Goal: Navigation & Orientation: Find specific page/section

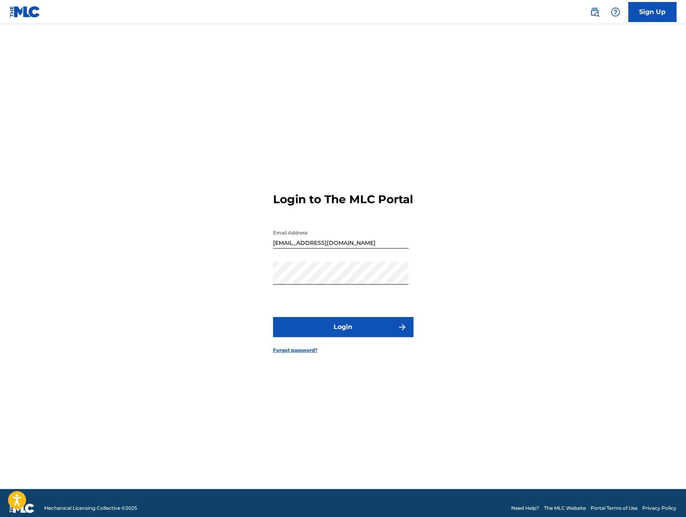
click at [357, 337] on button "Login" at bounding box center [343, 327] width 140 height 20
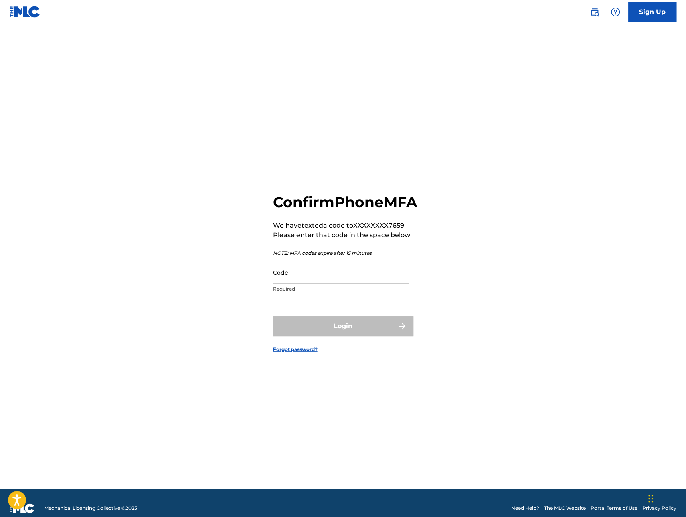
click at [288, 278] on input "Code" at bounding box center [341, 272] width 136 height 23
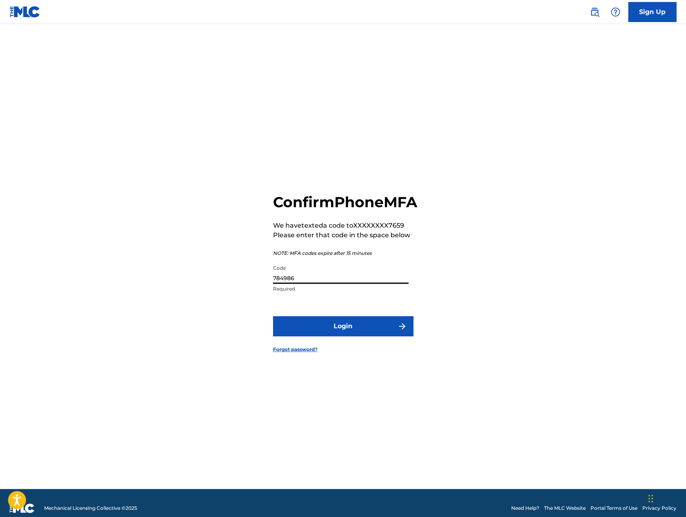
type input "784986"
click at [326, 332] on button "Login" at bounding box center [343, 326] width 140 height 20
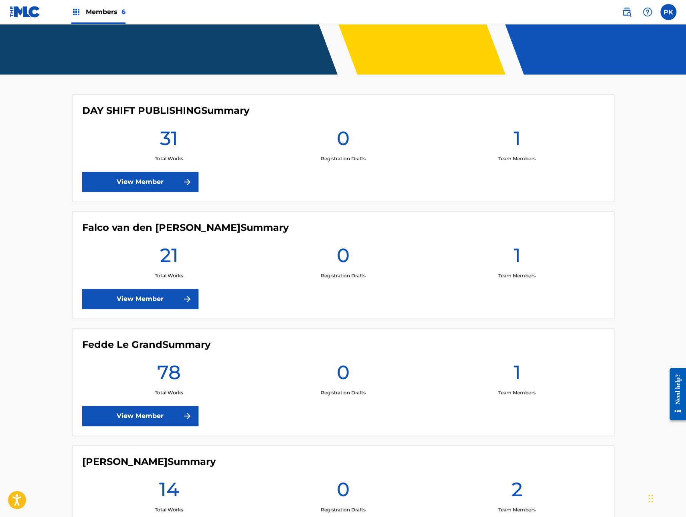
scroll to position [200, 0]
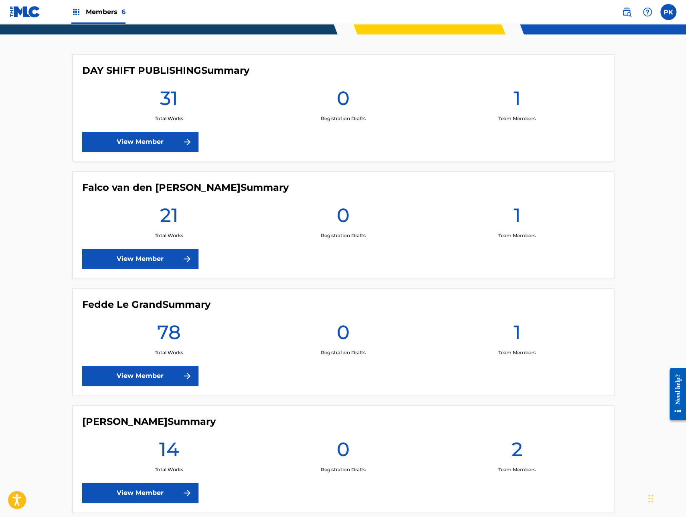
click at [157, 139] on link "View Member" at bounding box center [140, 142] width 116 height 20
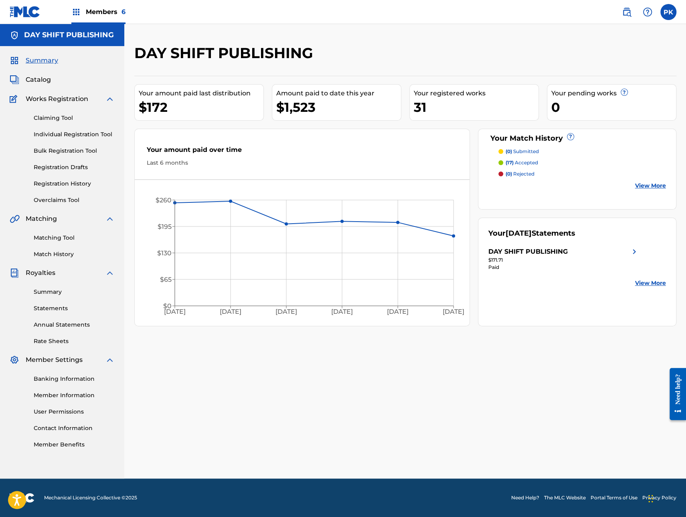
click at [72, 10] on img at bounding box center [76, 12] width 10 height 10
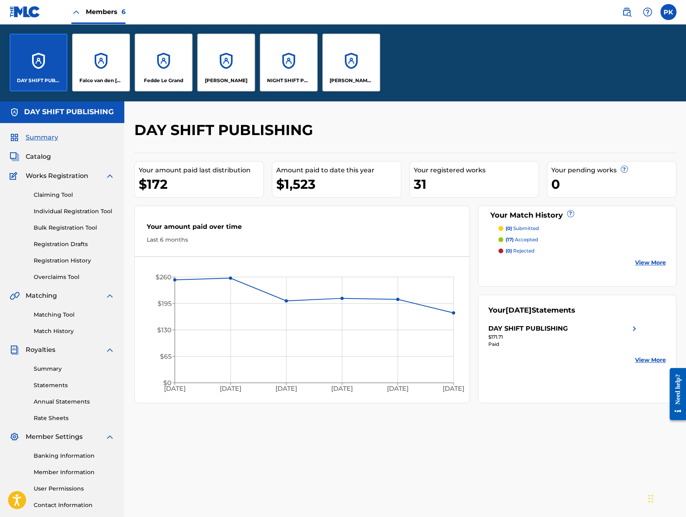
click at [109, 55] on div "Falco van den [PERSON_NAME]" at bounding box center [101, 63] width 58 height 58
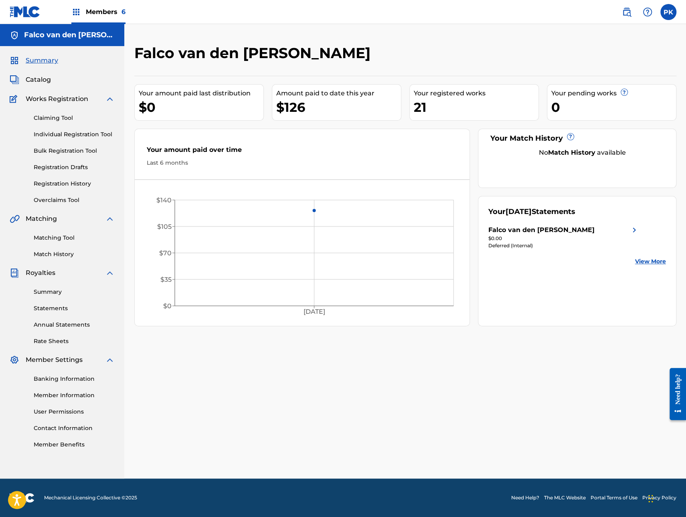
click at [635, 229] on img at bounding box center [634, 230] width 10 height 10
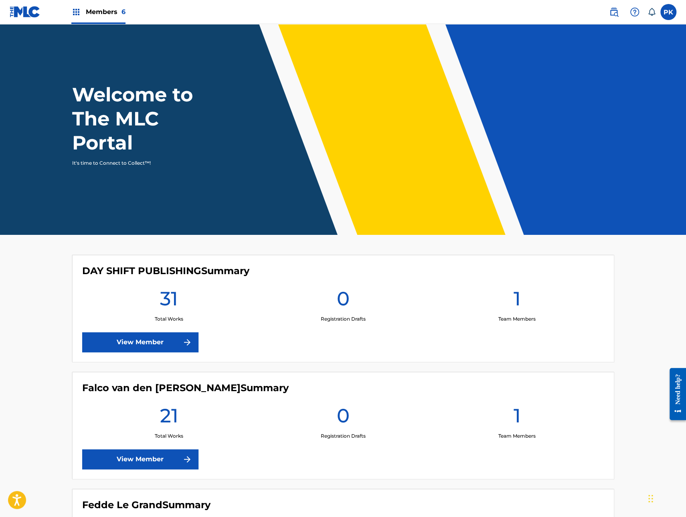
click at [164, 461] on link "View Member" at bounding box center [140, 459] width 116 height 20
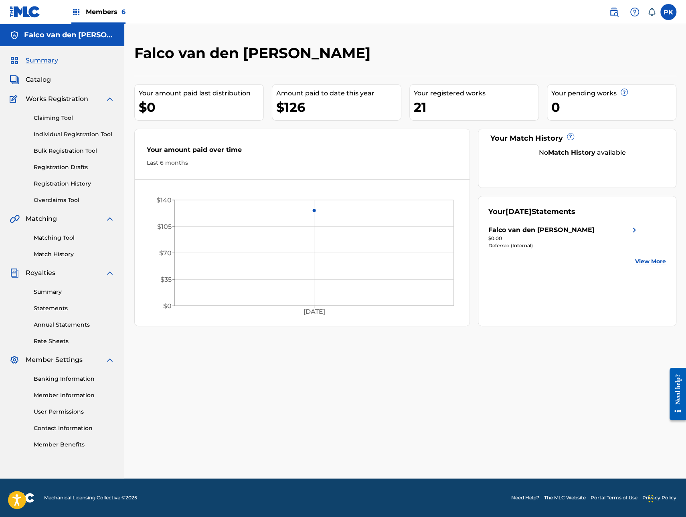
click at [43, 306] on link "Statements" at bounding box center [74, 308] width 81 height 8
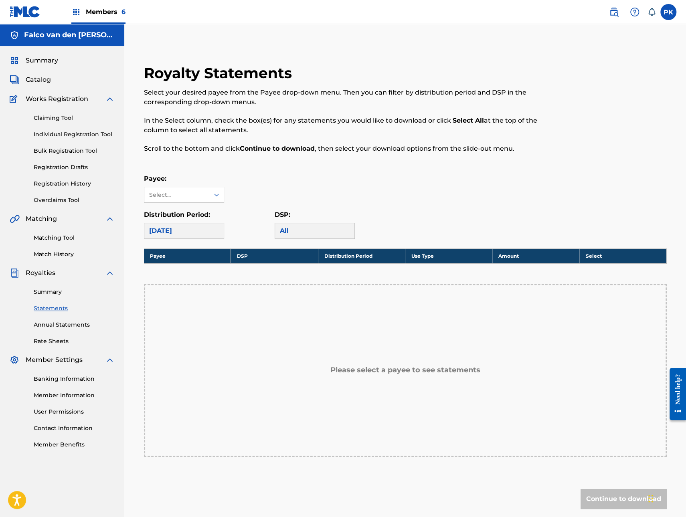
click at [51, 326] on link "Annual Statements" at bounding box center [74, 325] width 81 height 8
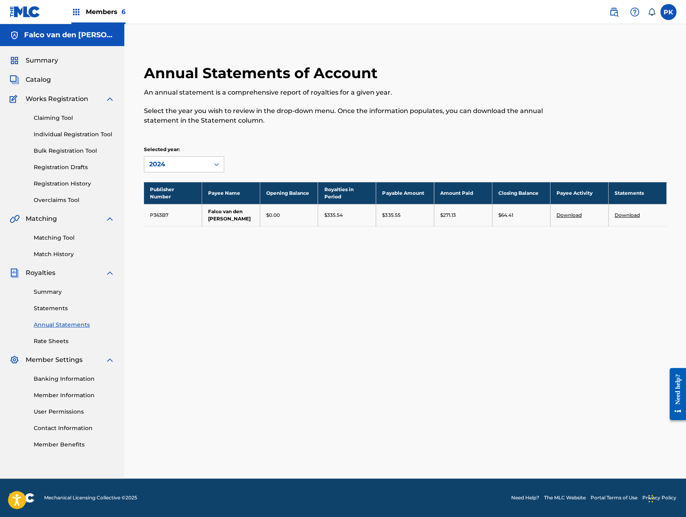
click at [45, 285] on div "Summary Statements Annual Statements Rate Sheets" at bounding box center [62, 312] width 105 height 68
click at [46, 290] on link "Summary" at bounding box center [74, 292] width 81 height 8
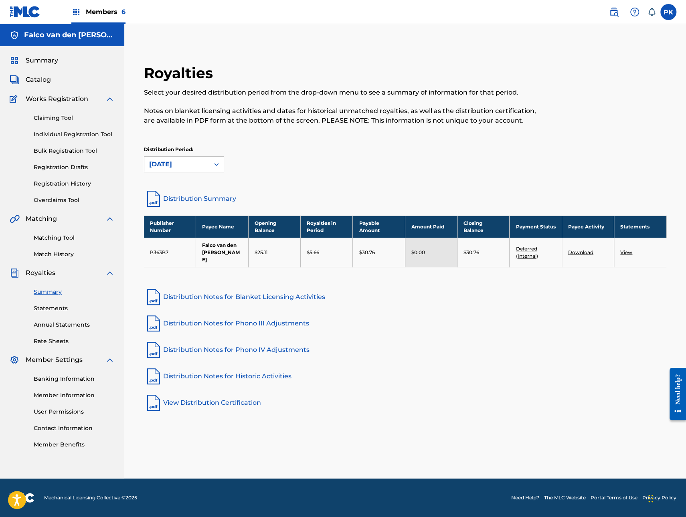
click at [90, 15] on span "Members 6" at bounding box center [106, 11] width 40 height 9
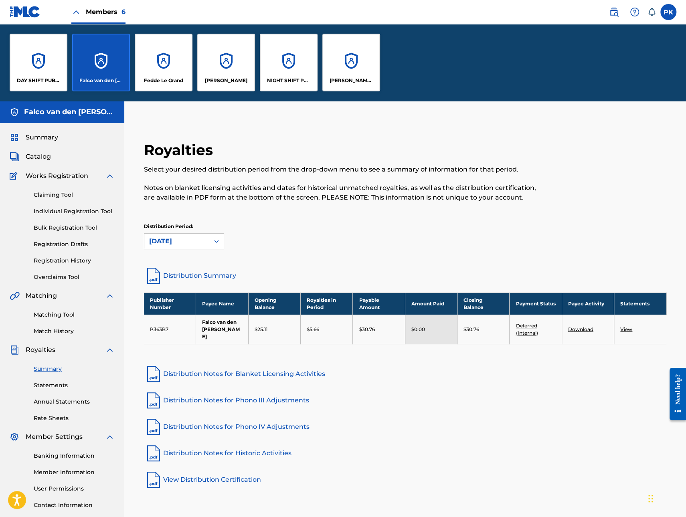
click at [159, 77] on div "Fedde Le Grand" at bounding box center [164, 63] width 58 height 58
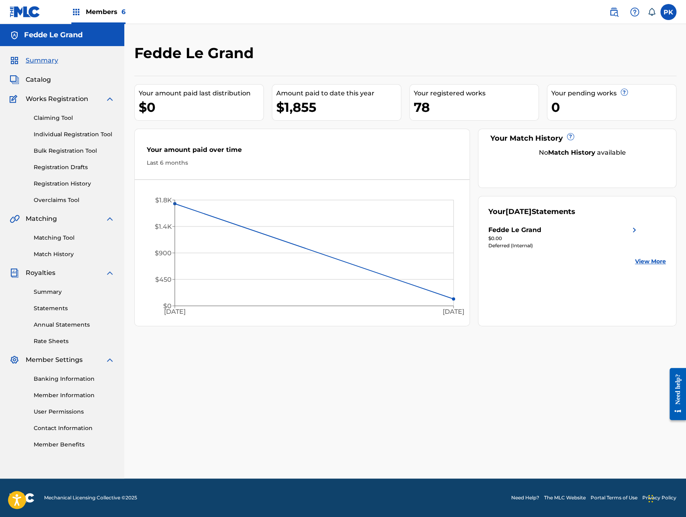
click at [54, 293] on link "Summary" at bounding box center [74, 292] width 81 height 8
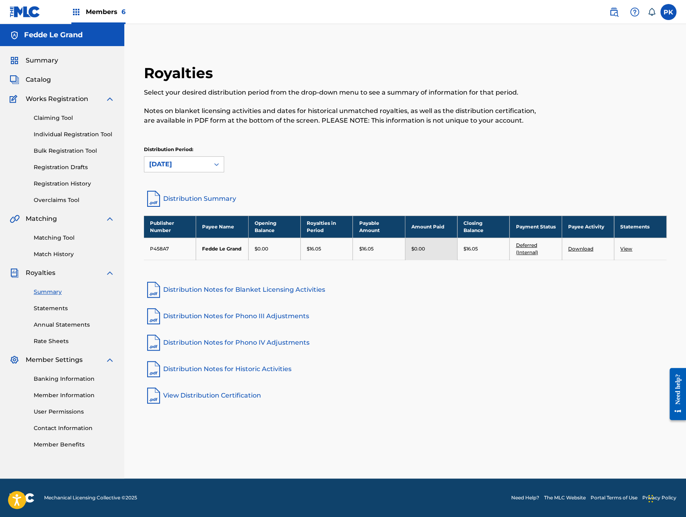
click at [90, 13] on span "Members 6" at bounding box center [106, 11] width 40 height 9
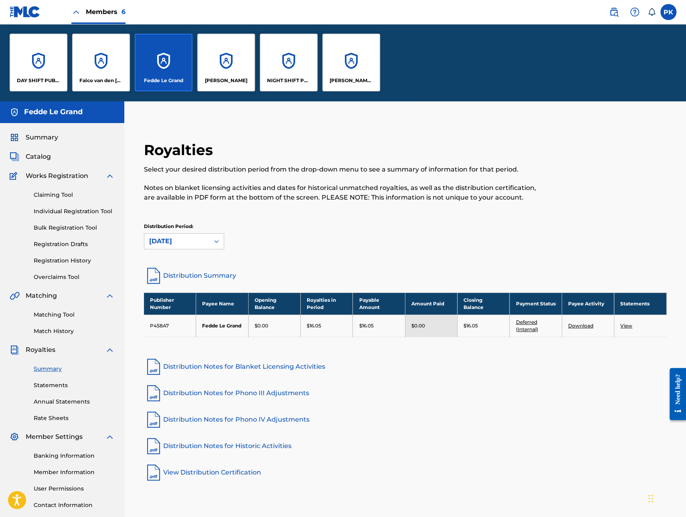
click at [213, 62] on div "[PERSON_NAME]" at bounding box center [226, 63] width 58 height 58
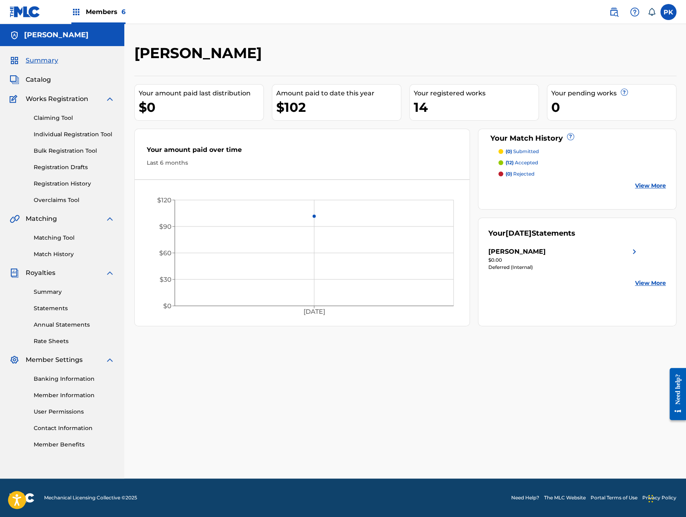
click at [52, 291] on link "Summary" at bounding box center [74, 292] width 81 height 8
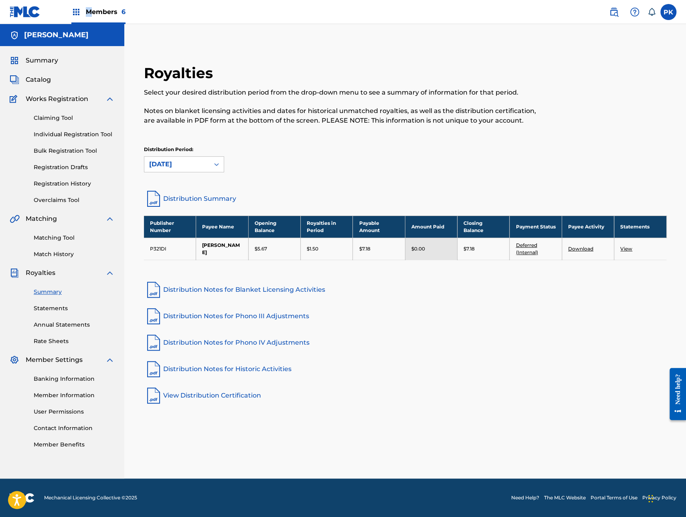
click at [89, 9] on span "Members 6" at bounding box center [106, 11] width 40 height 9
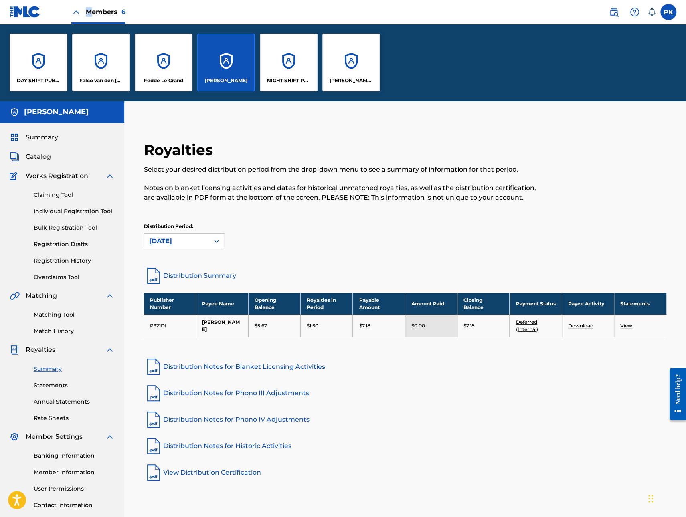
click at [307, 61] on div "NIGHT SHIFT PUBLISHING" at bounding box center [289, 63] width 58 height 58
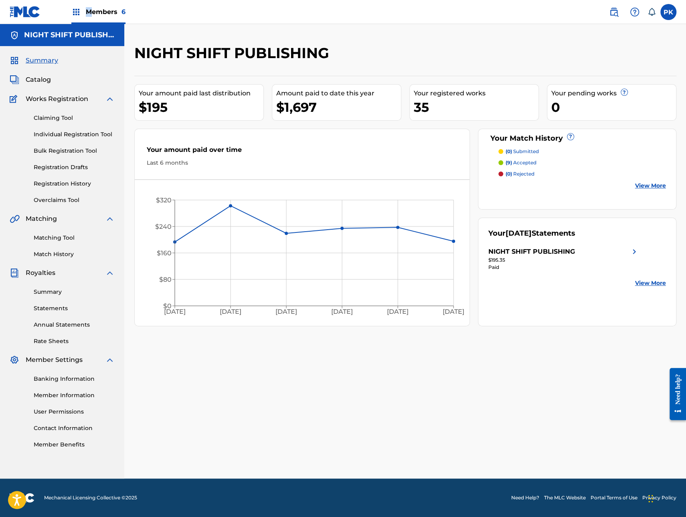
click at [79, 16] on img at bounding box center [76, 12] width 10 height 10
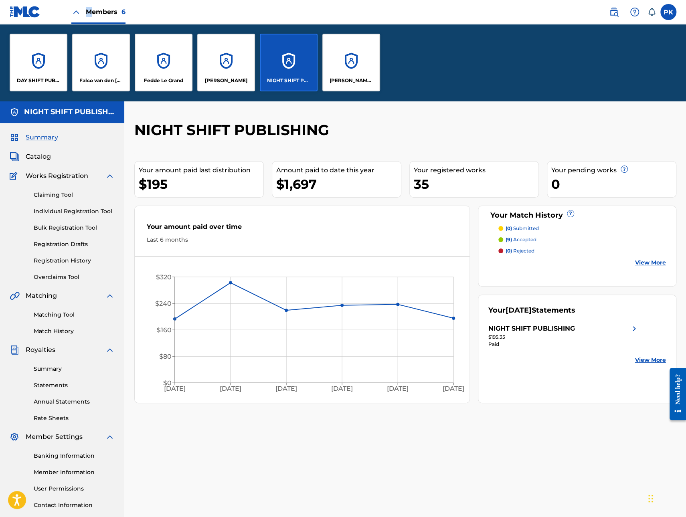
click at [350, 65] on div "[PERSON_NAME] PUBLISHING" at bounding box center [351, 63] width 58 height 58
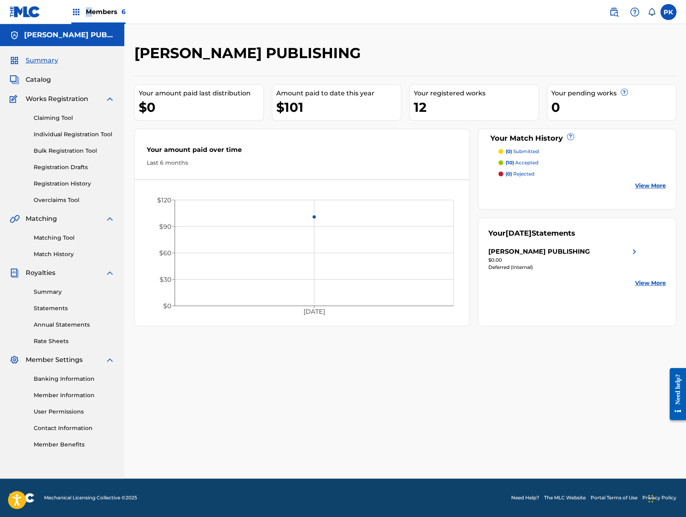
click at [45, 292] on link "Summary" at bounding box center [74, 292] width 81 height 8
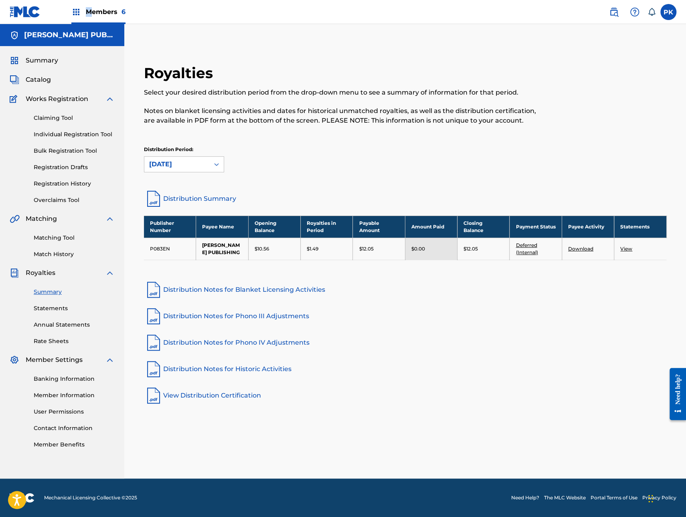
click at [54, 63] on span "Summary" at bounding box center [42, 61] width 32 height 10
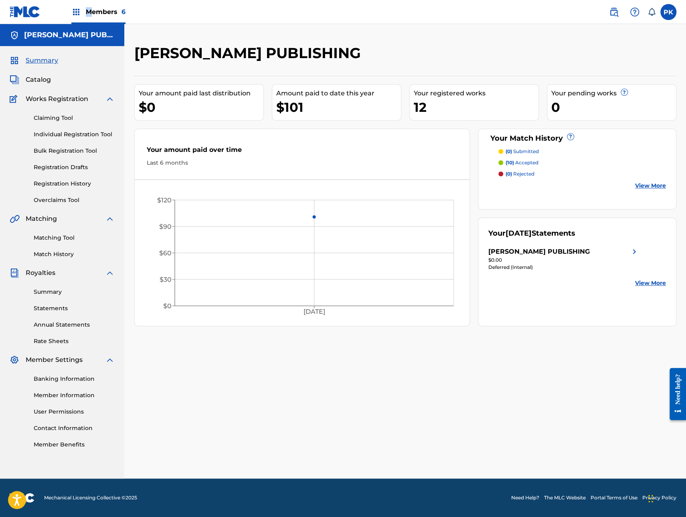
click at [75, 12] on img at bounding box center [76, 12] width 10 height 10
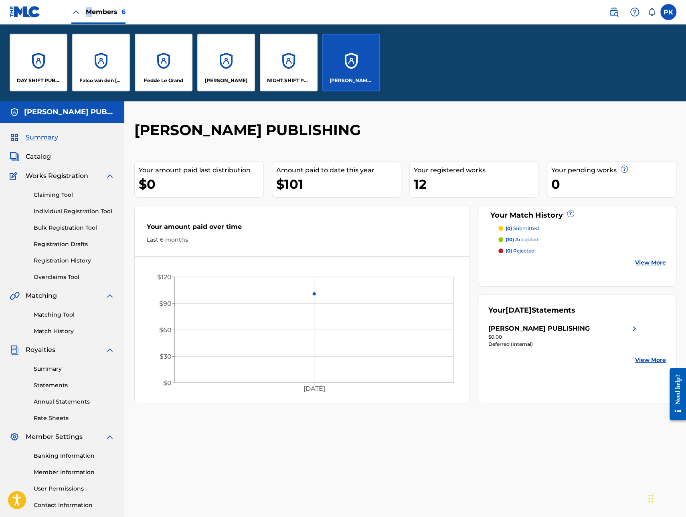
click at [662, 13] on label at bounding box center [668, 12] width 16 height 16
click at [668, 12] on input "PK Pim Keulen [EMAIL_ADDRESS][DOMAIN_NAME] Notification Preferences Profile Log…" at bounding box center [668, 12] width 0 height 0
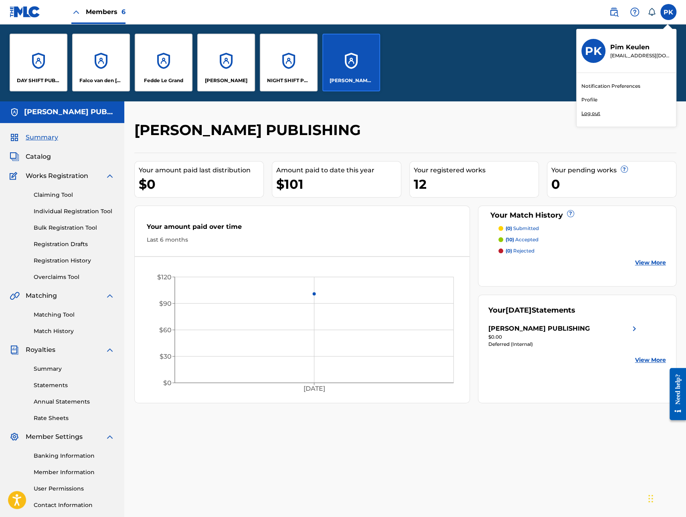
click at [587, 112] on p "Log out" at bounding box center [590, 113] width 19 height 7
click at [668, 12] on input "PK Pim Keulen [EMAIL_ADDRESS][DOMAIN_NAME] Notification Preferences Profile Log…" at bounding box center [668, 12] width 0 height 0
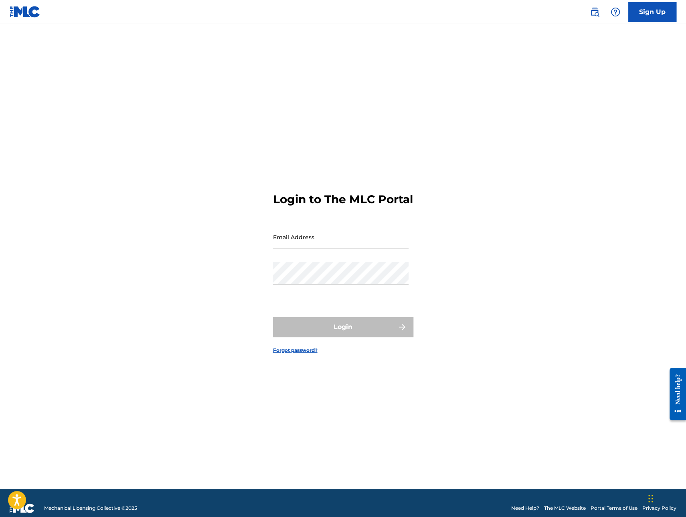
type input "[EMAIL_ADDRESS][DOMAIN_NAME]"
